Goal: Task Accomplishment & Management: Use online tool/utility

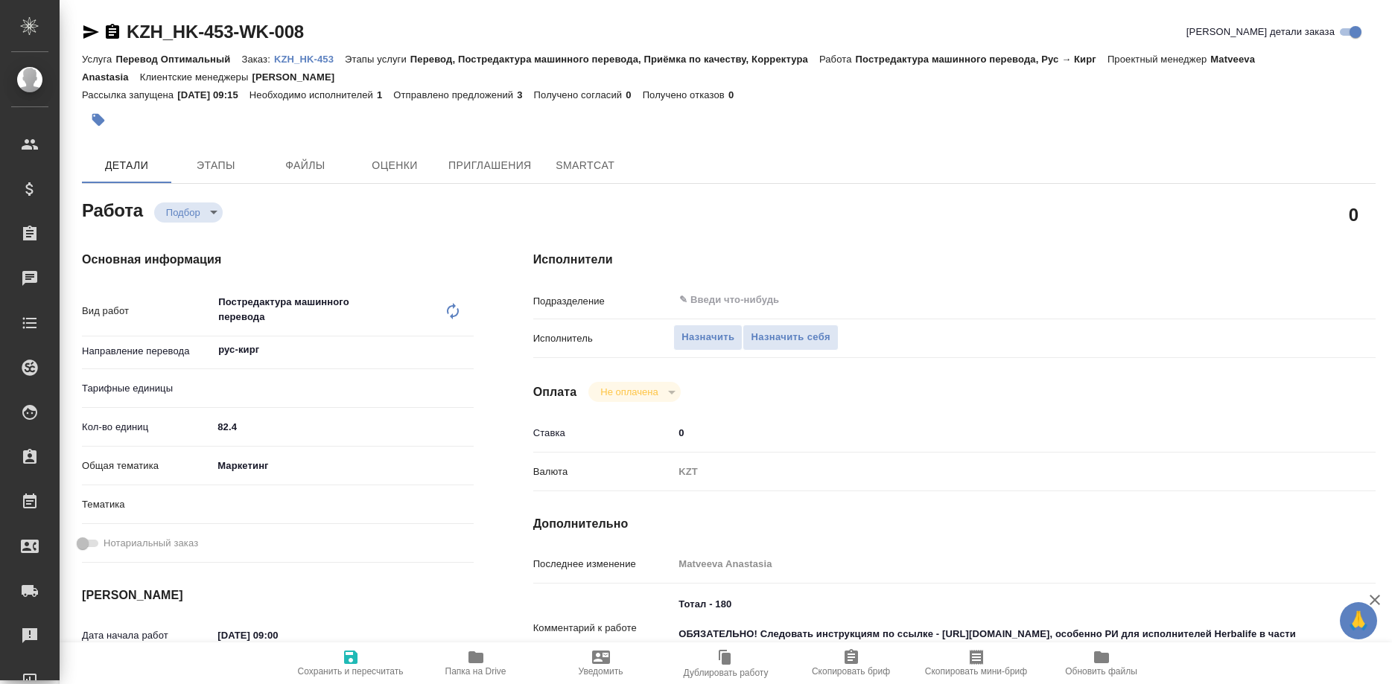
type textarea "x"
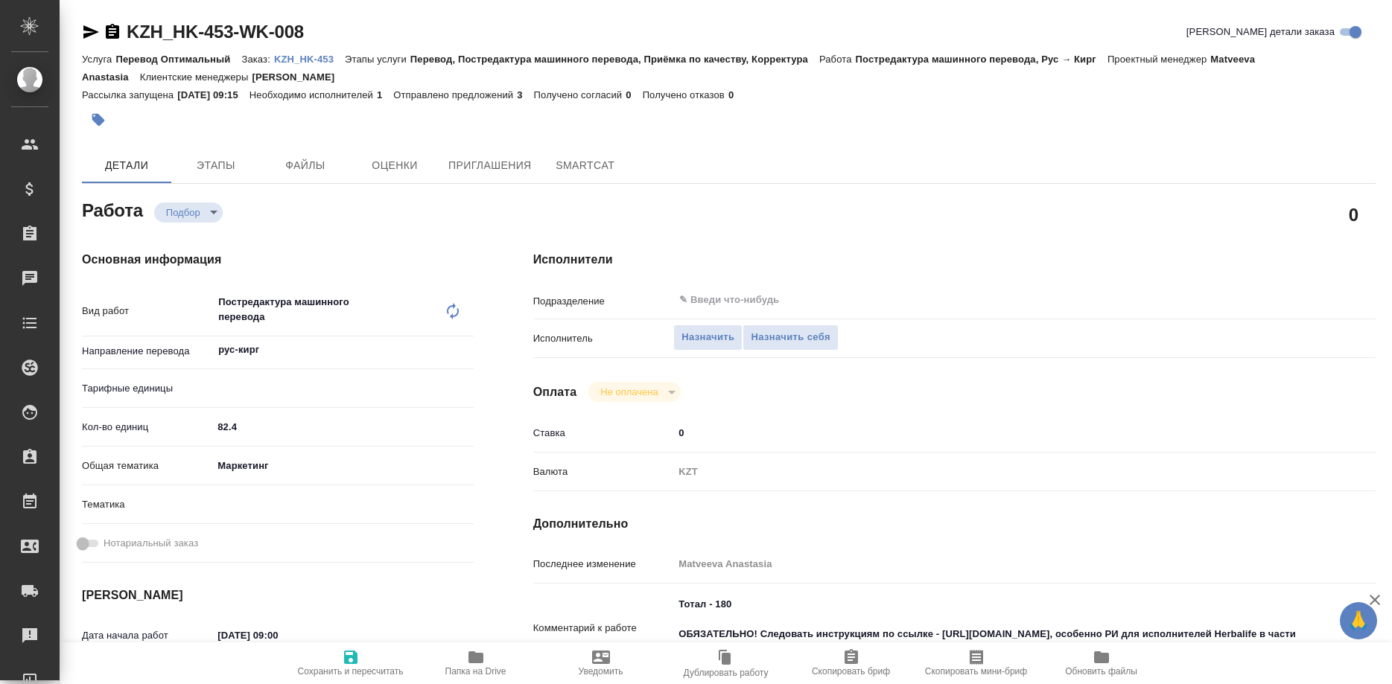
type textarea "x"
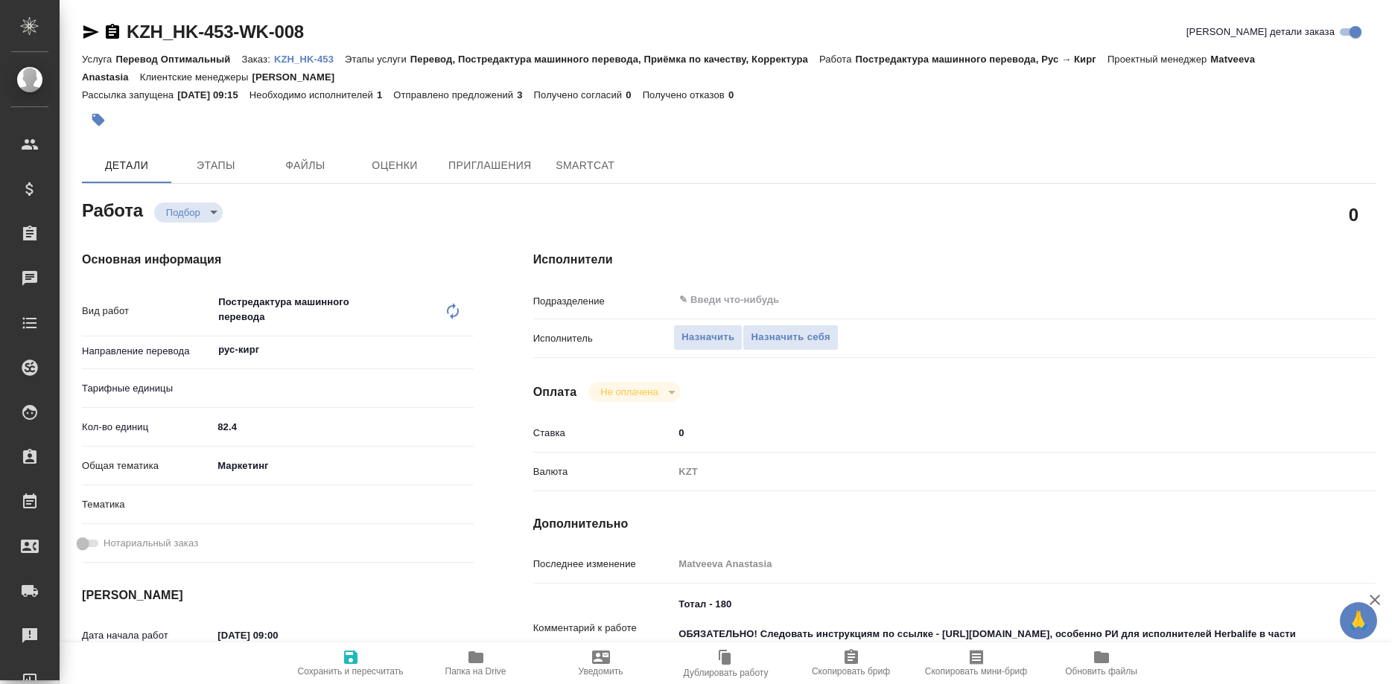
type textarea "x"
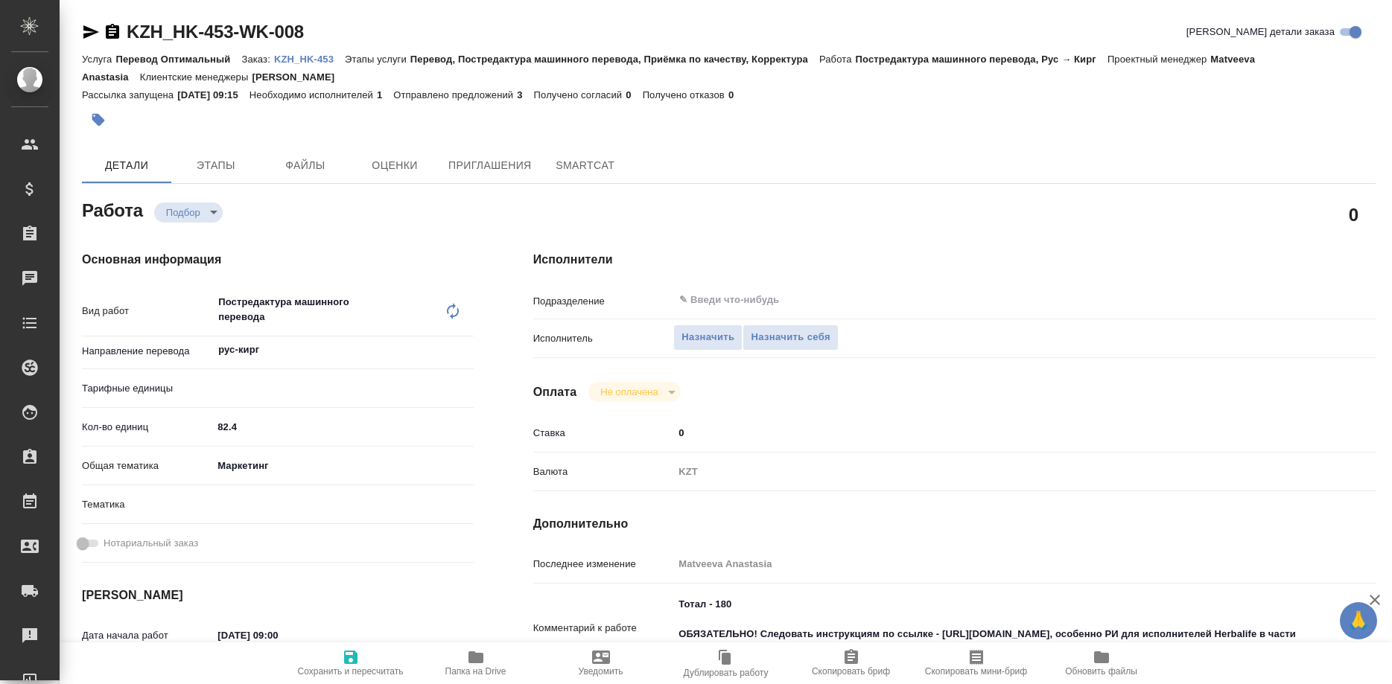
type textarea "x"
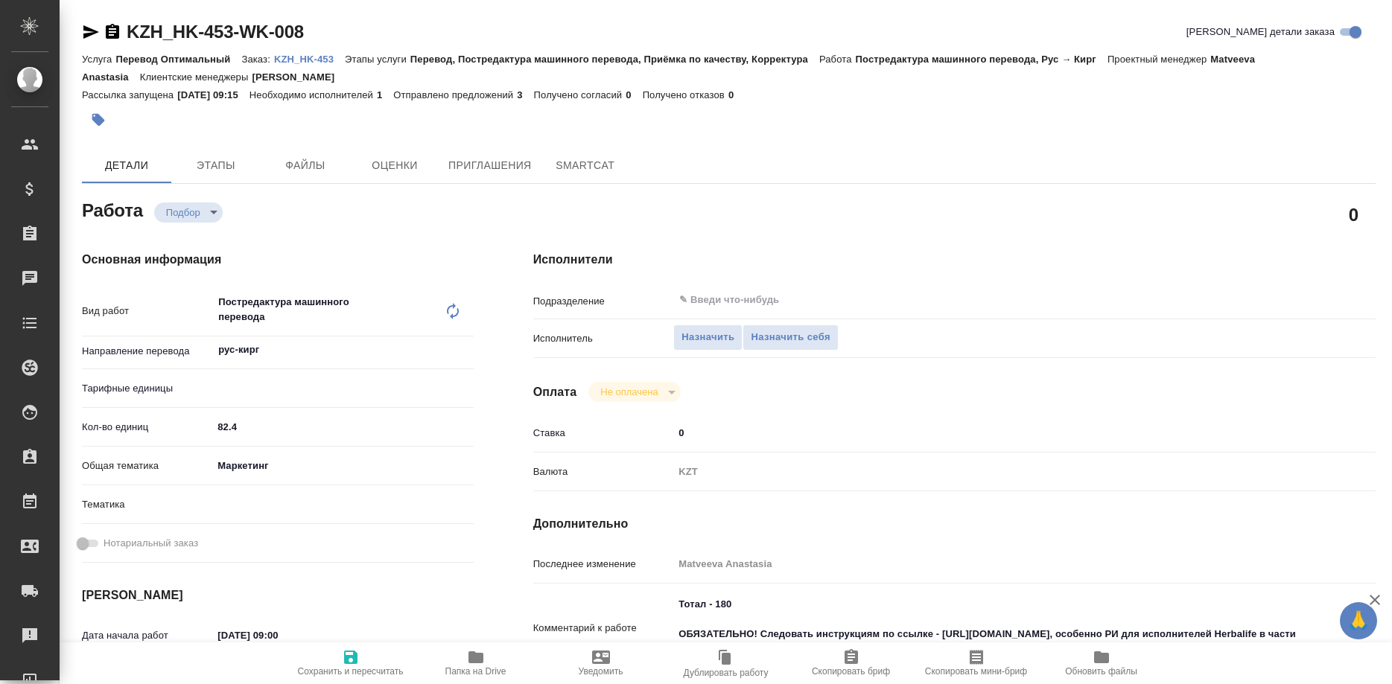
type textarea "x"
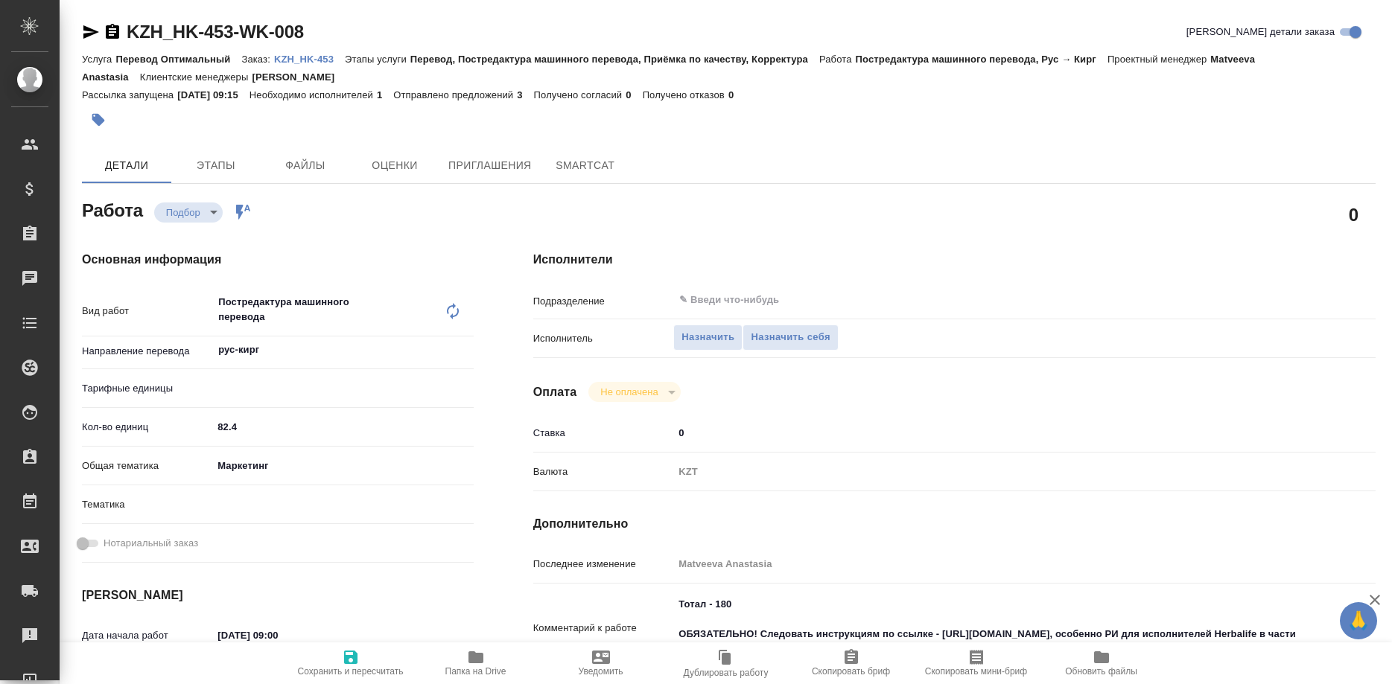
type textarea "x"
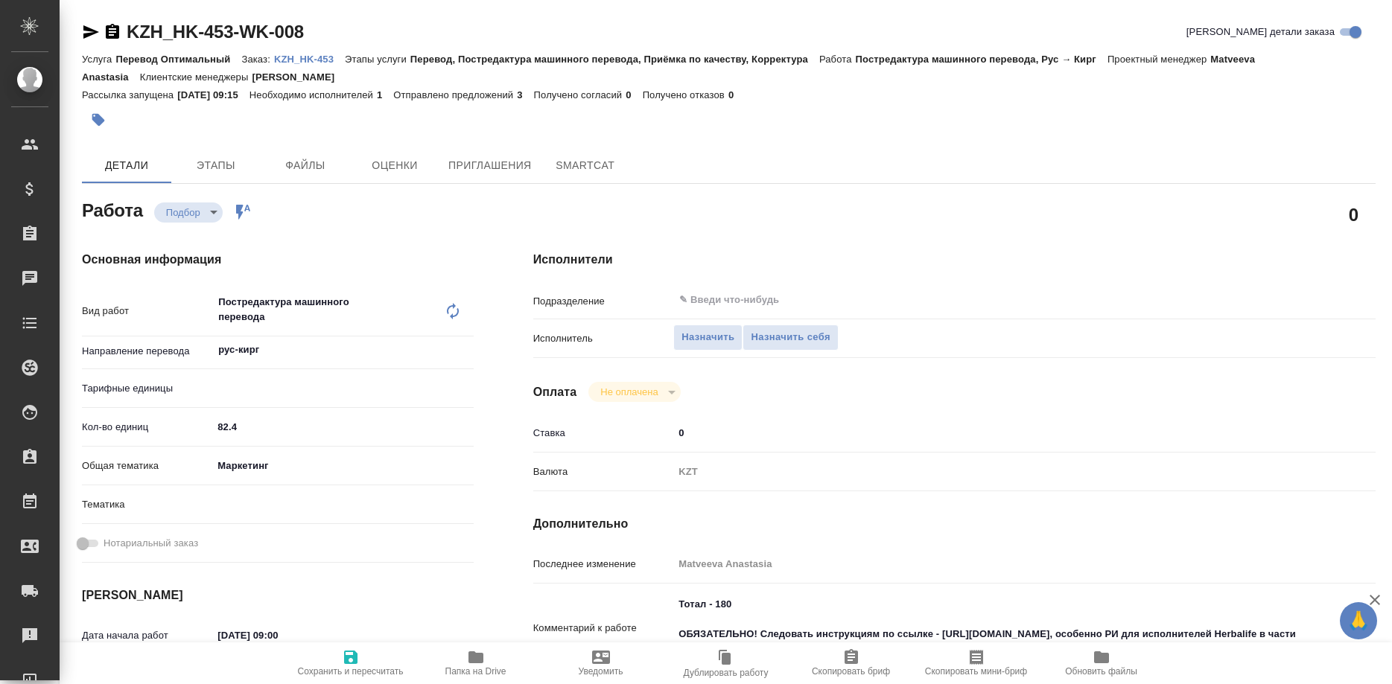
type textarea "x"
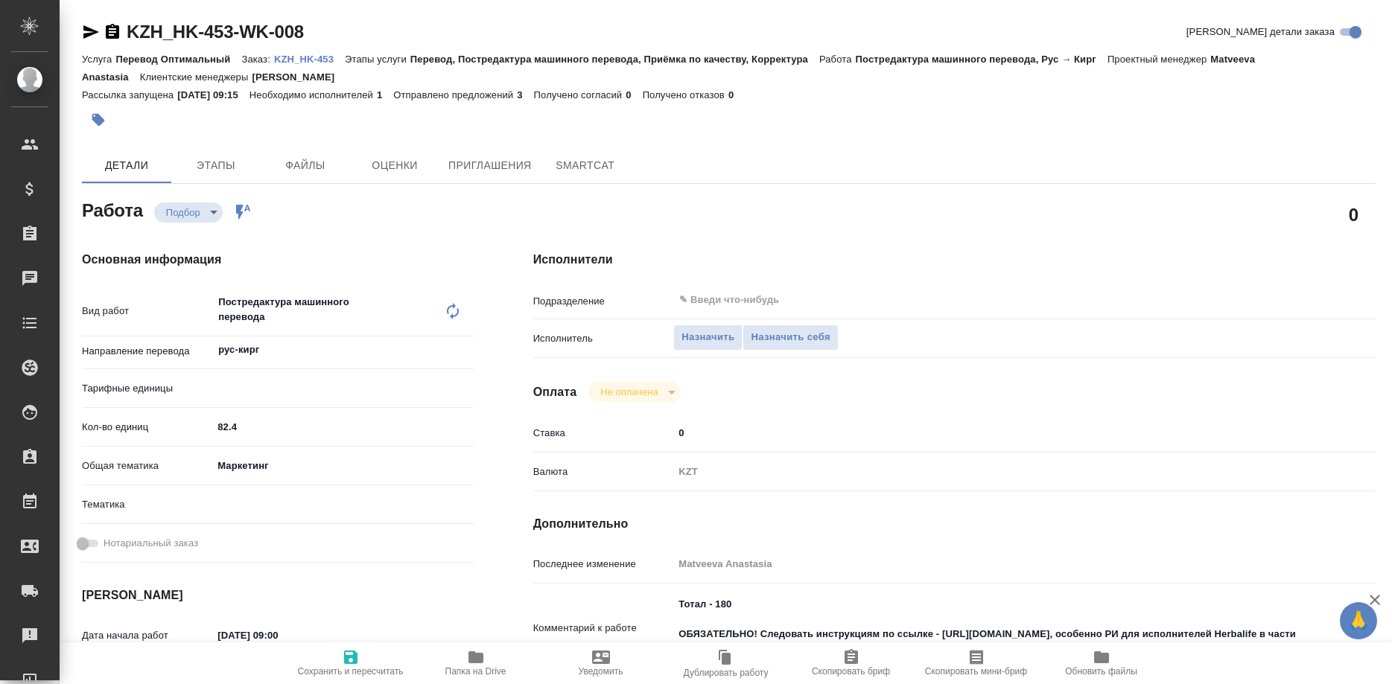
type textarea "x"
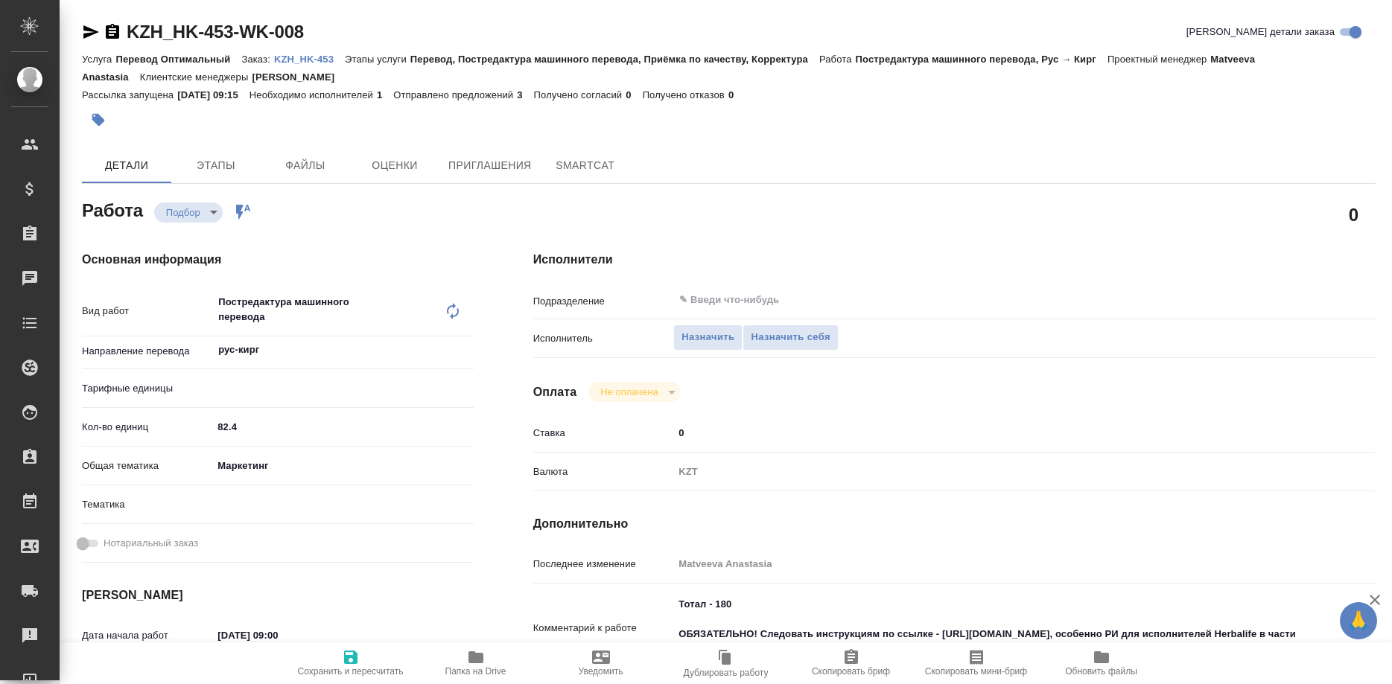
type textarea "x"
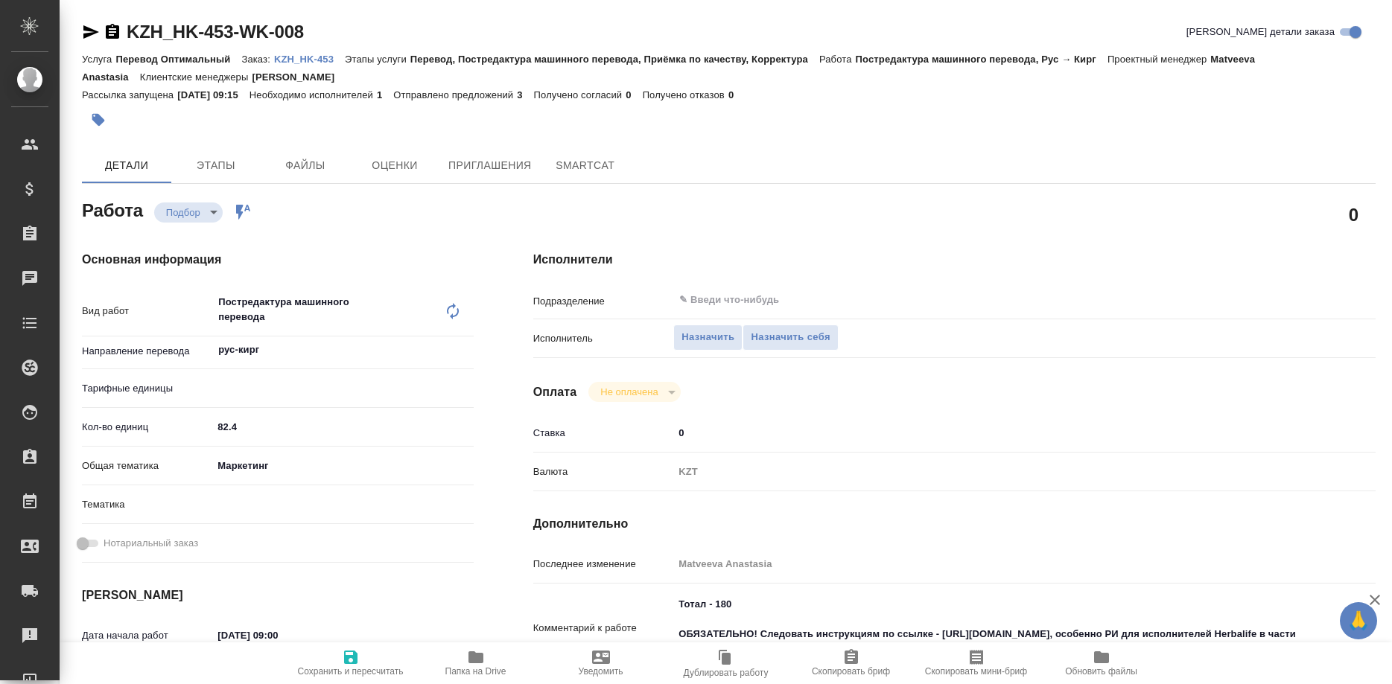
type textarea "x"
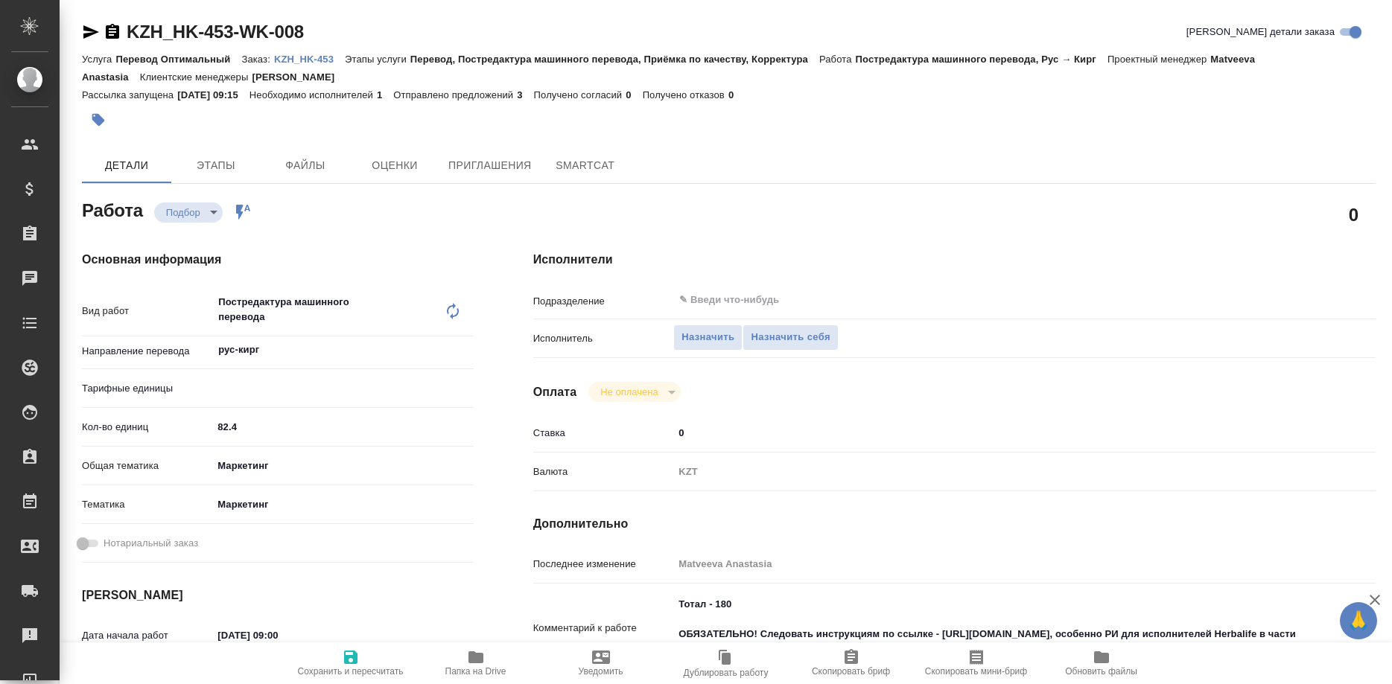
click at [304, 53] on link "KZH_HK-453" at bounding box center [309, 58] width 71 height 13
type textarea "x"
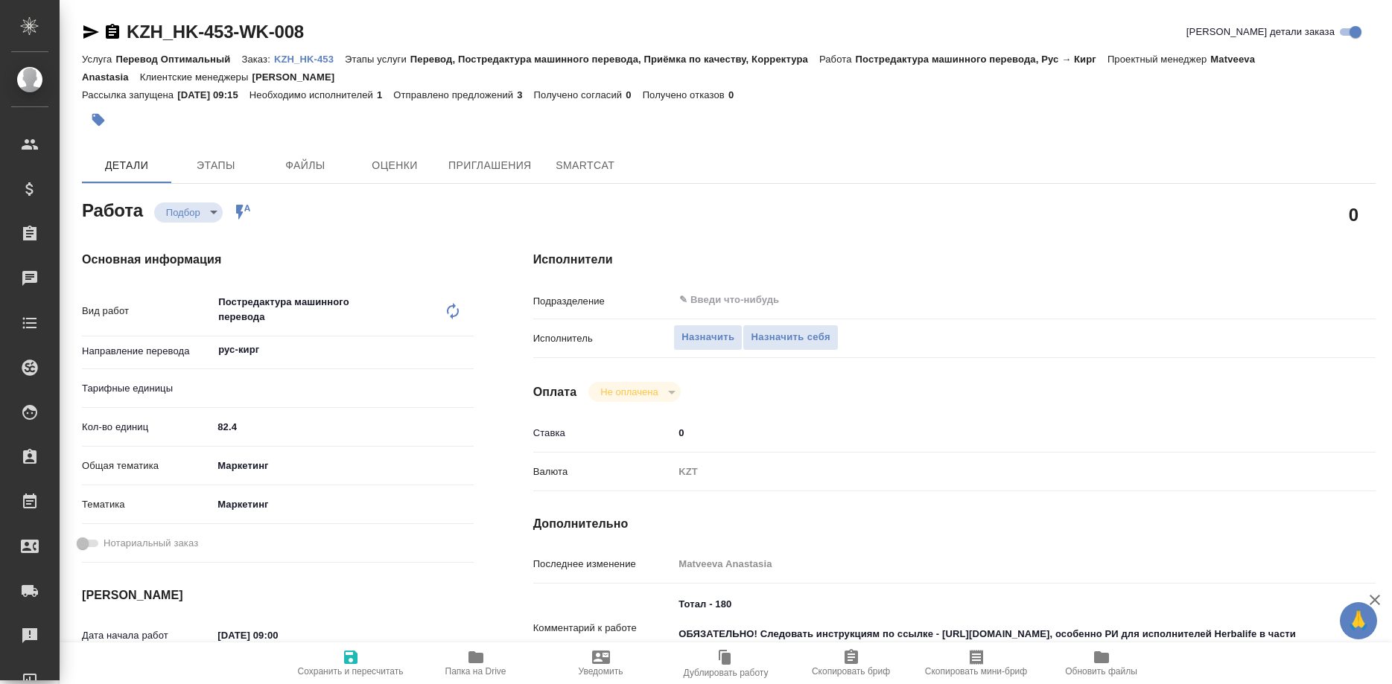
type textarea "x"
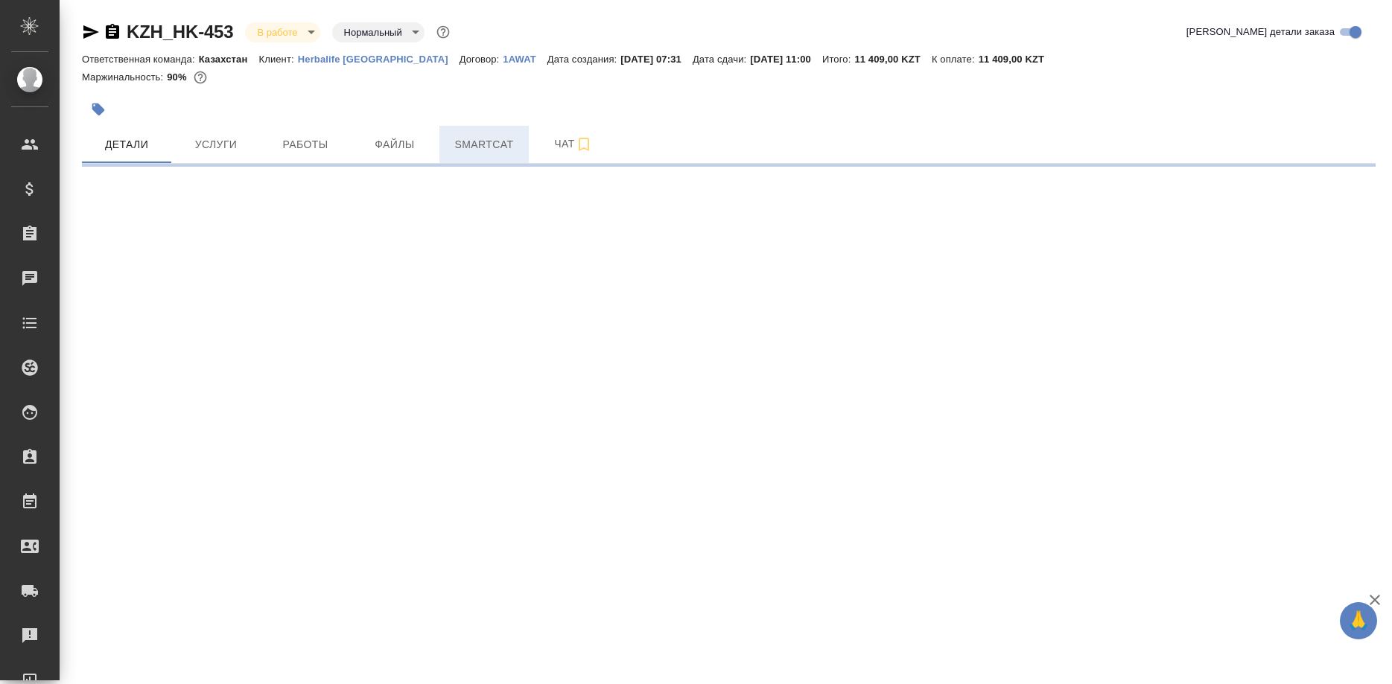
select select "RU"
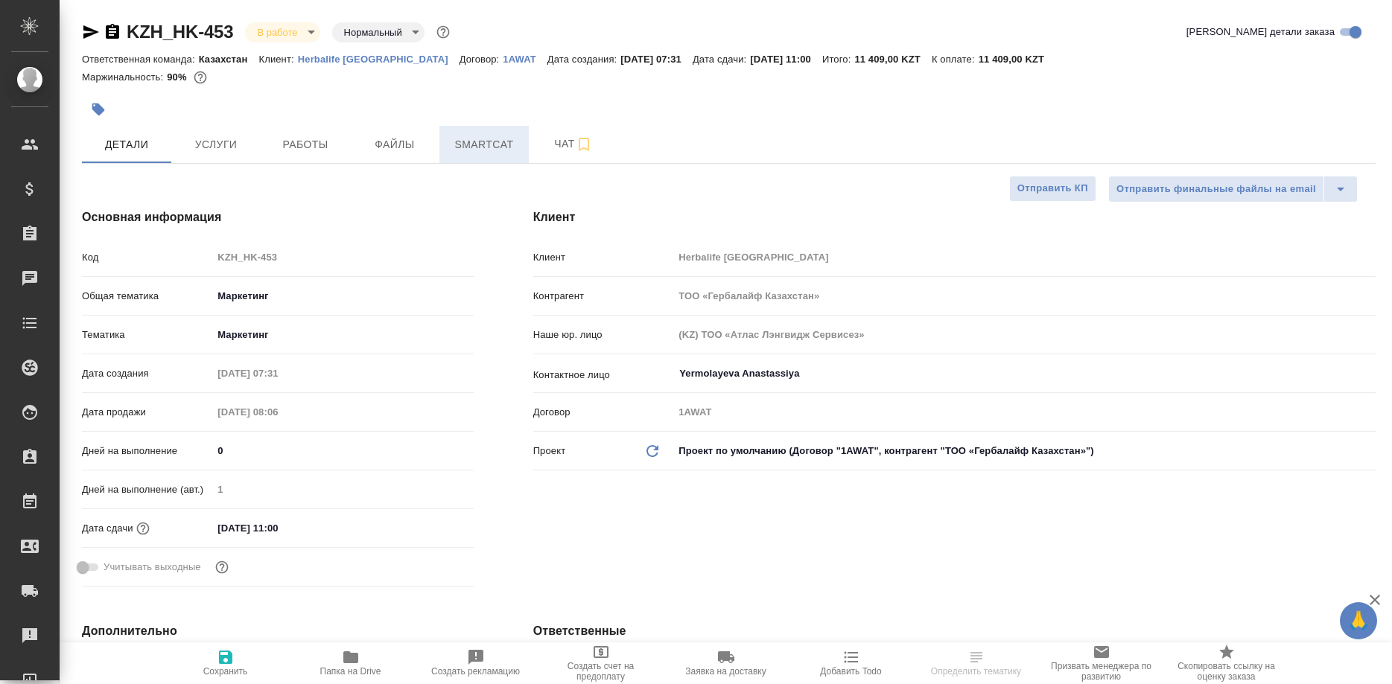
type textarea "x"
click at [489, 150] on span "Smartcat" at bounding box center [484, 145] width 72 height 19
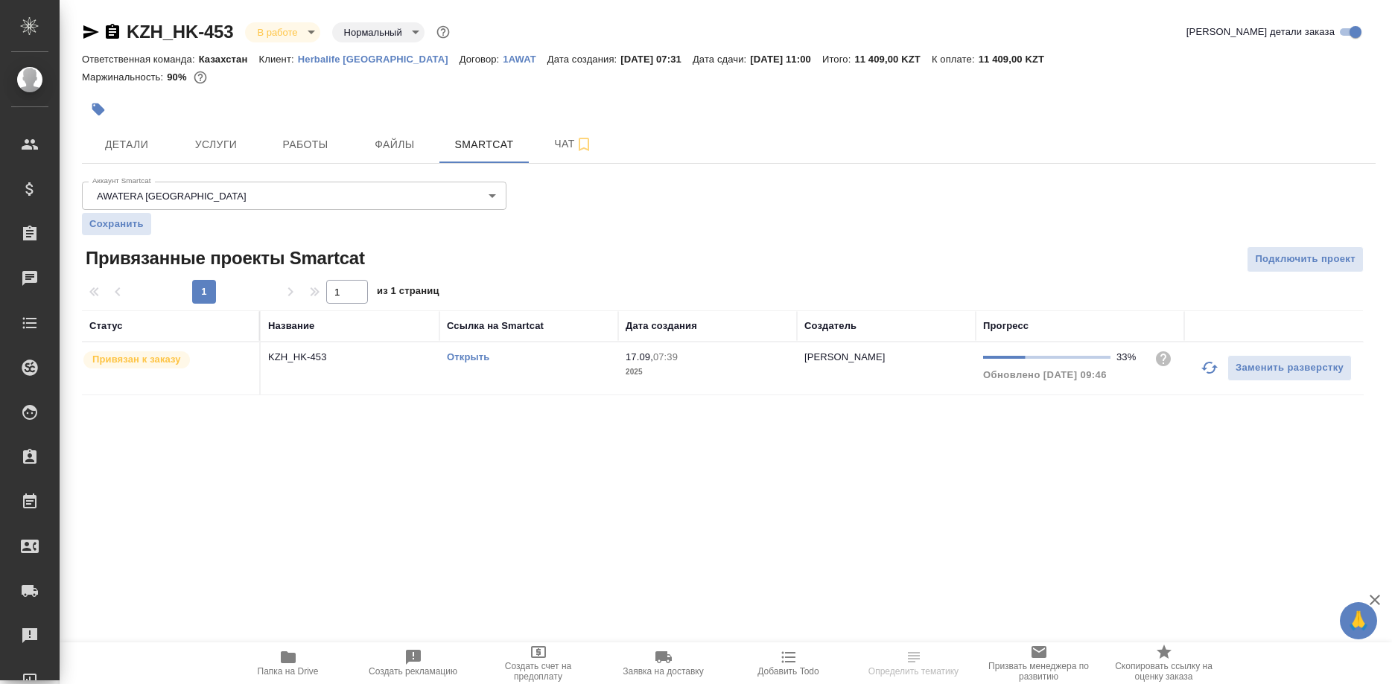
click at [463, 358] on link "Открыть" at bounding box center [468, 357] width 42 height 11
click at [468, 359] on link "Открыть" at bounding box center [468, 357] width 42 height 11
click at [314, 144] on span "Работы" at bounding box center [306, 145] width 72 height 19
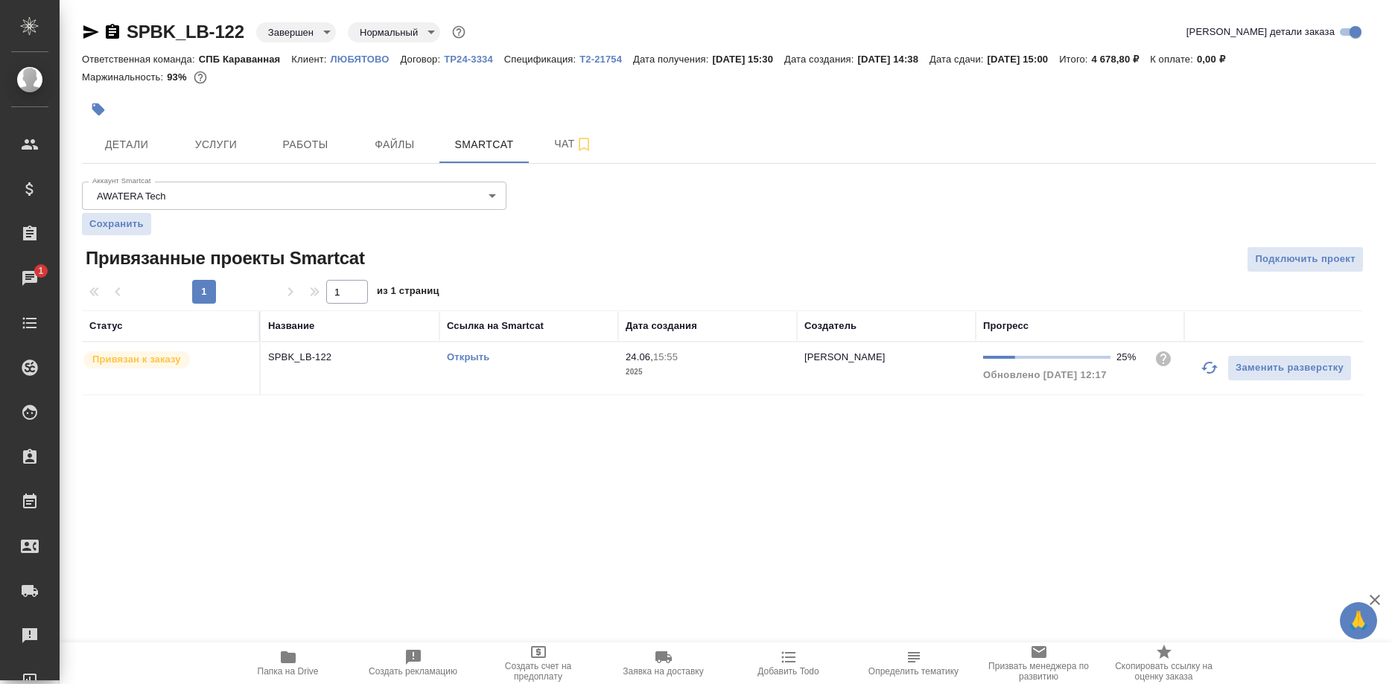
click at [80, 29] on div "SPBK_LB-122 Завершен closed Нормальный normal Кратко детали заказа Ответственна…" at bounding box center [729, 216] width 1310 height 433
click at [83, 32] on icon "button" at bounding box center [91, 32] width 18 height 18
